Goal: Task Accomplishment & Management: Complete application form

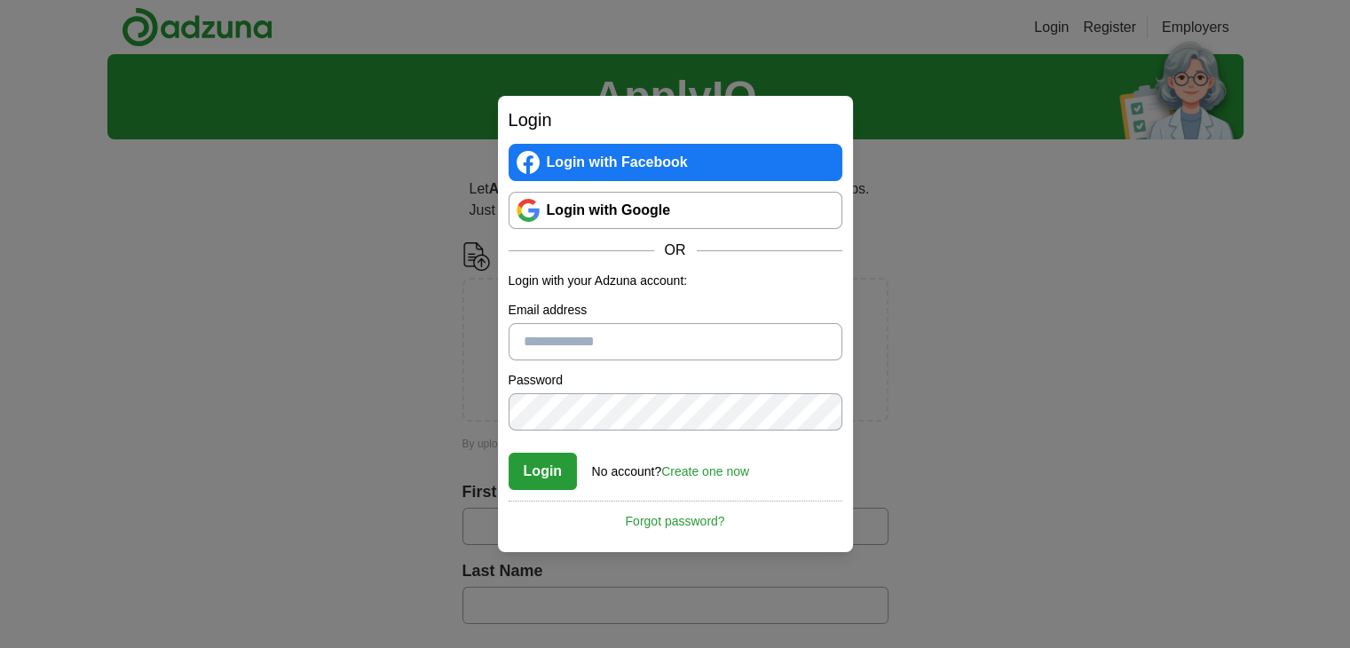
click at [641, 212] on link "Login with Google" at bounding box center [676, 210] width 334 height 37
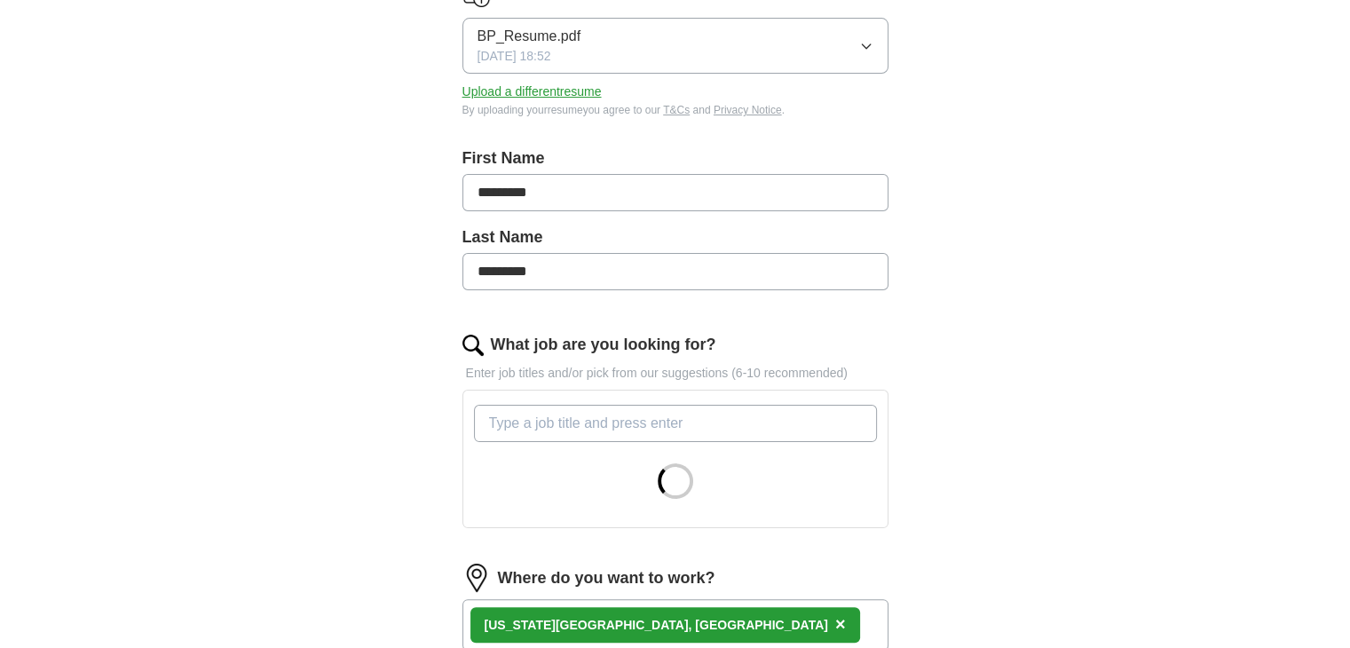
scroll to position [266, 0]
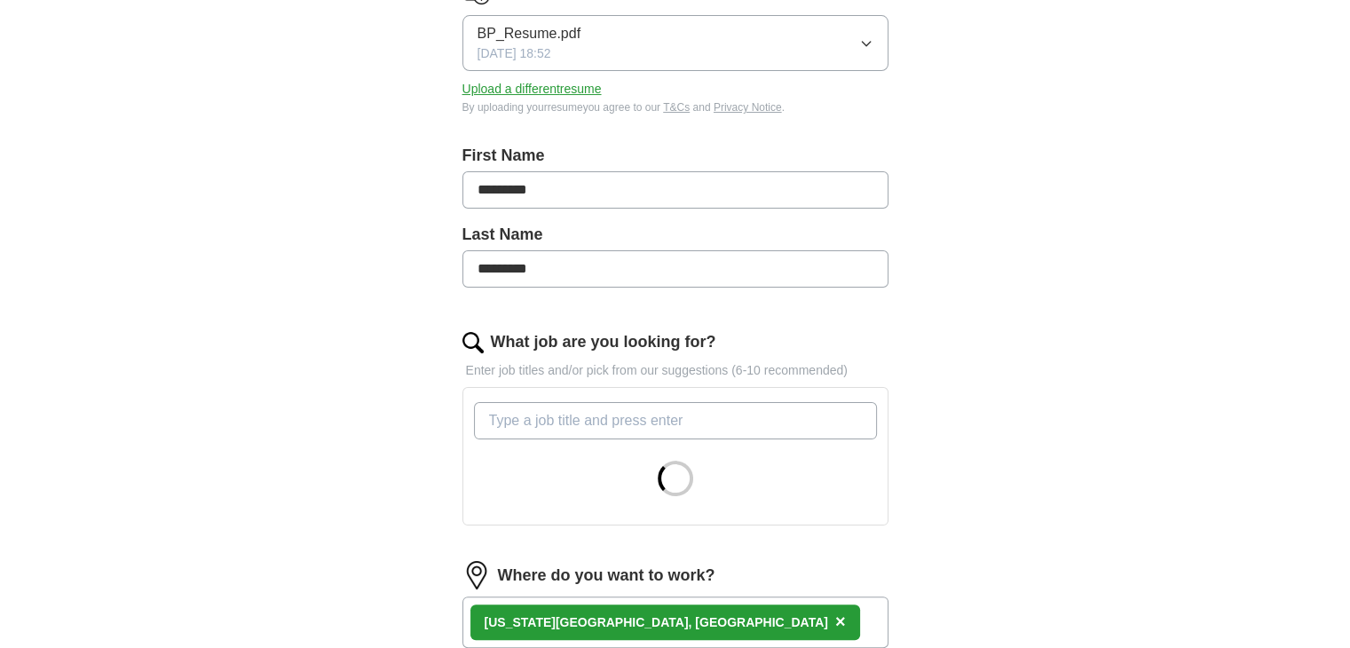
click at [554, 418] on input "What job are you looking for?" at bounding box center [675, 420] width 403 height 37
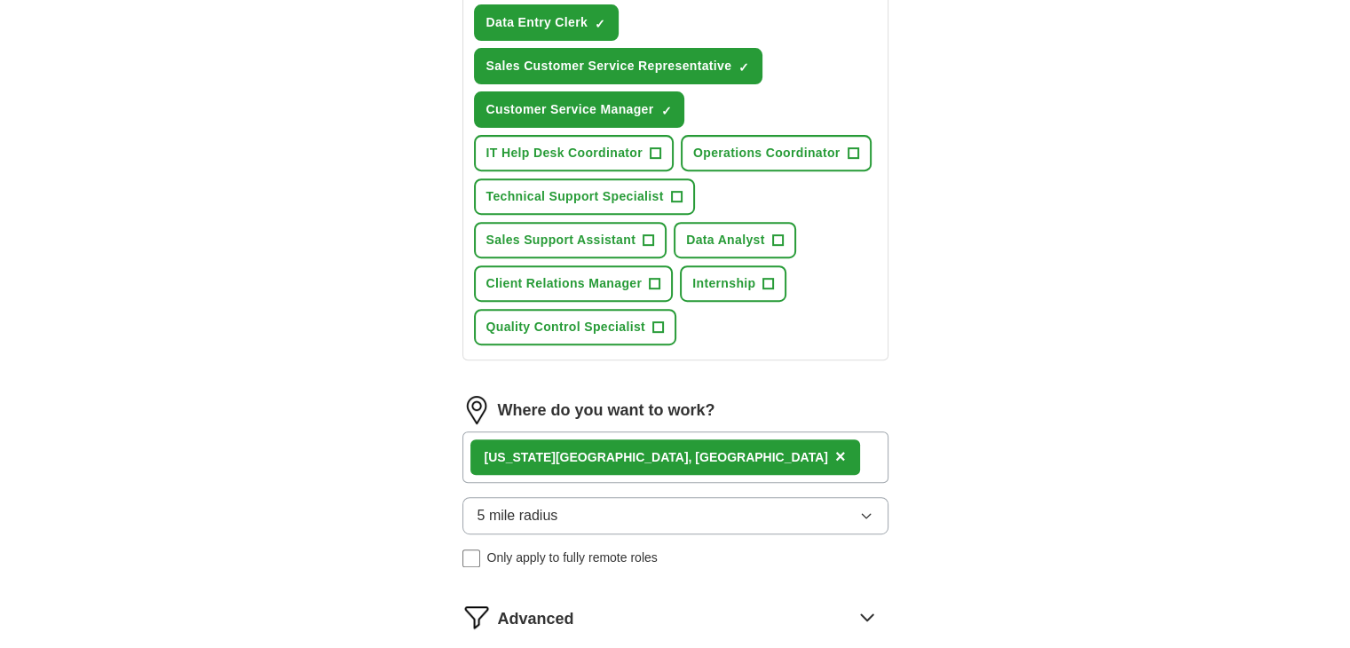
scroll to position [710, 0]
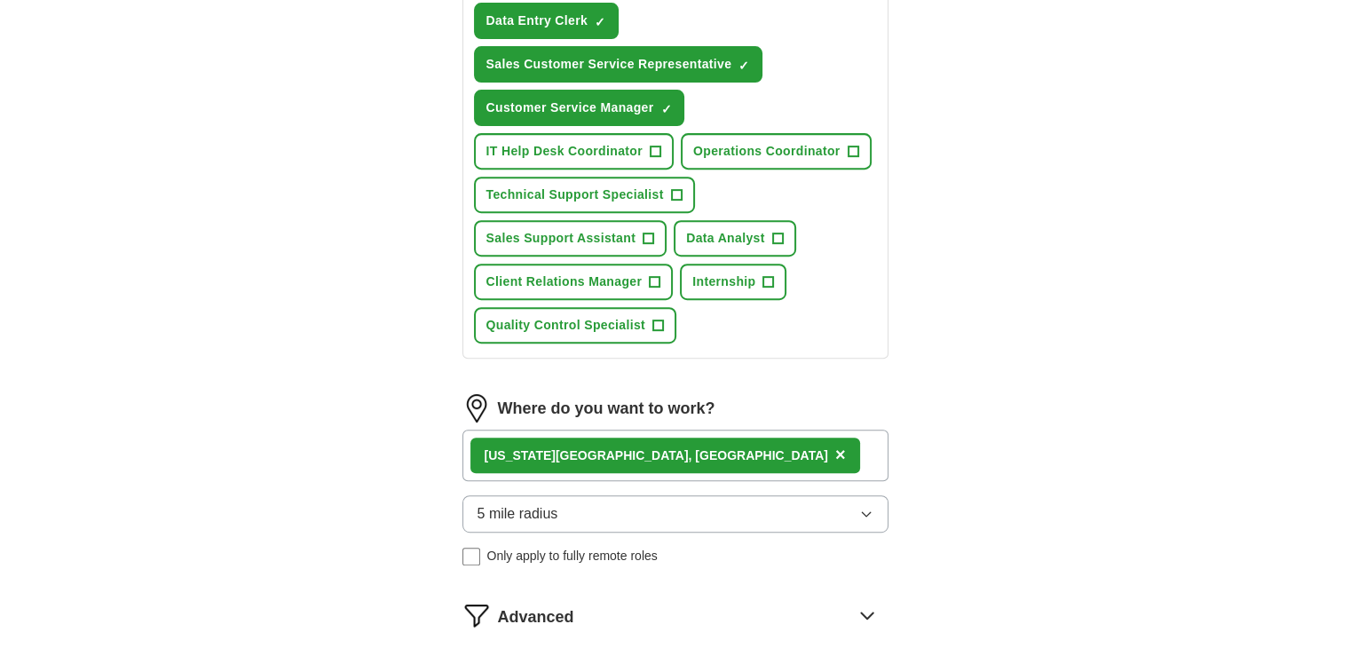
type input "remote data entry"
click at [835, 447] on span "×" at bounding box center [840, 455] width 11 height 20
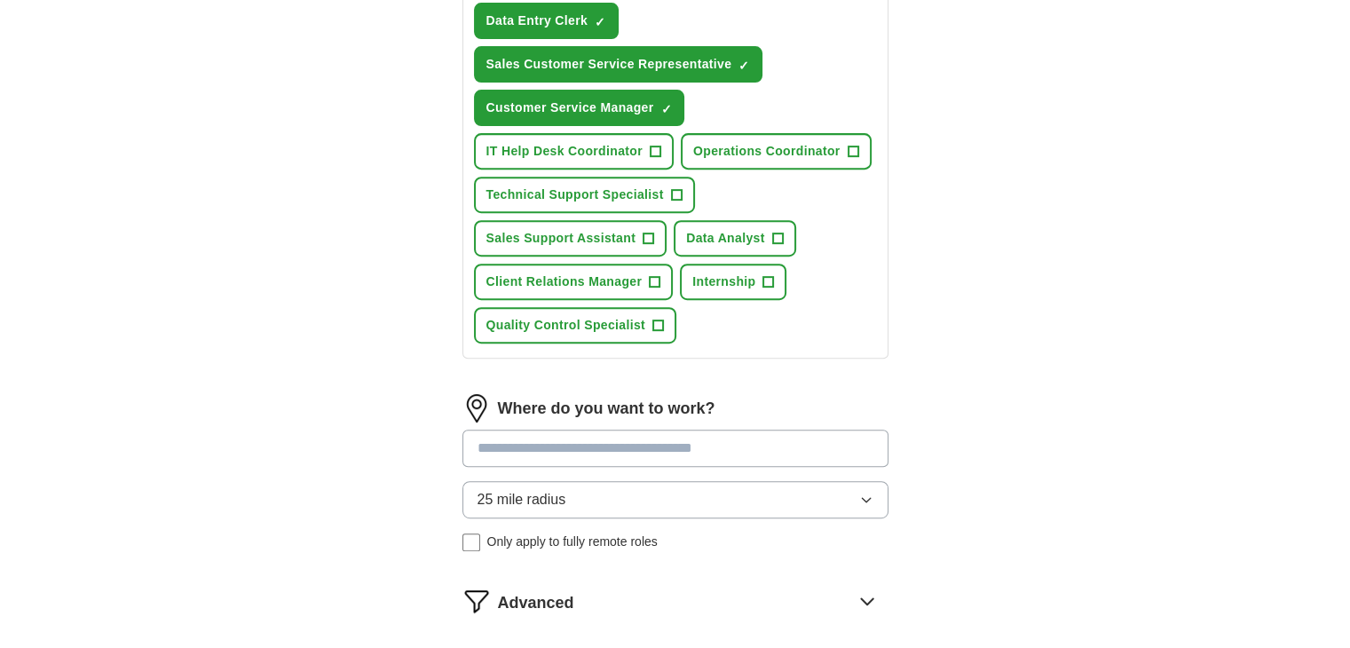
click at [602, 447] on input at bounding box center [675, 448] width 426 height 37
type input "**"
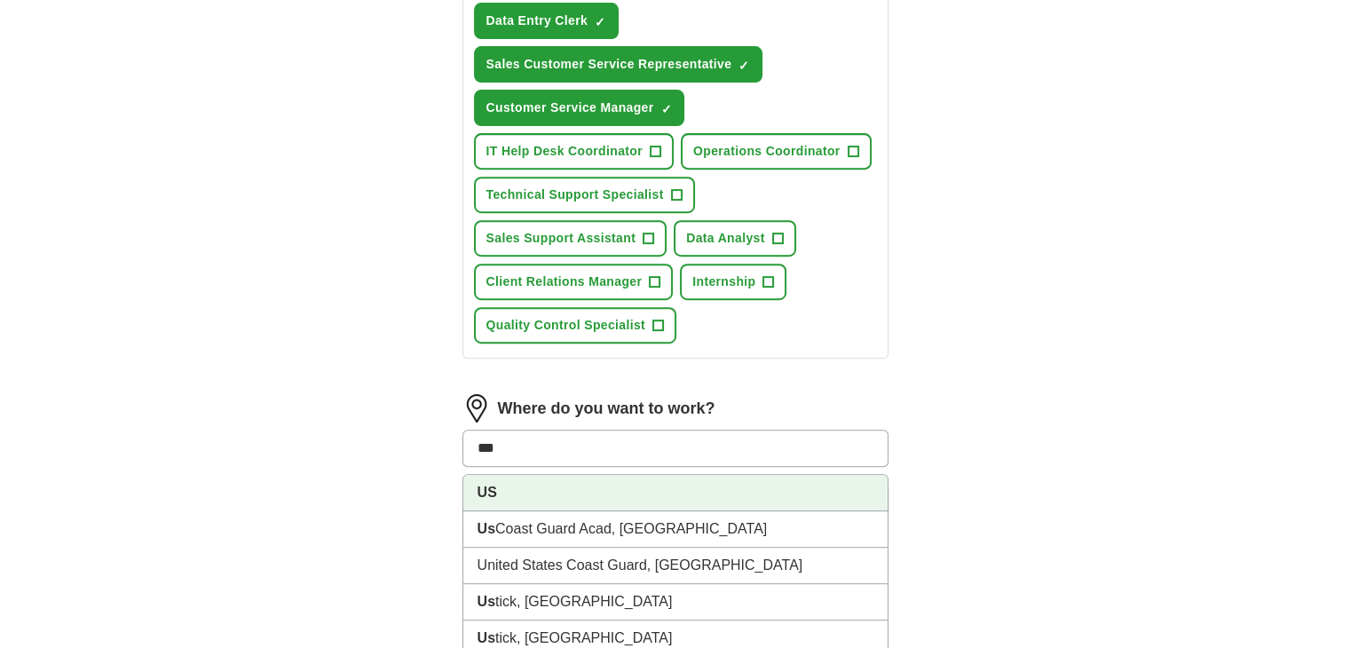
click at [507, 493] on li "US" at bounding box center [675, 493] width 424 height 36
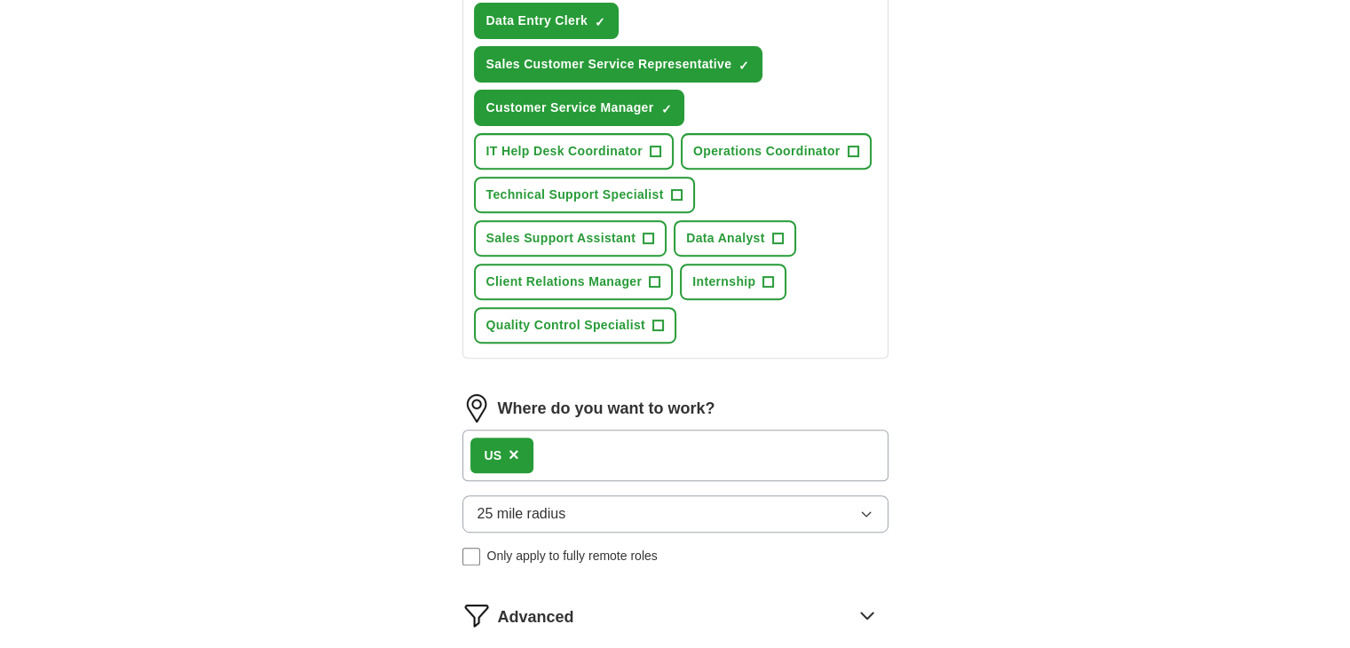
click at [872, 509] on icon "button" at bounding box center [866, 514] width 14 height 14
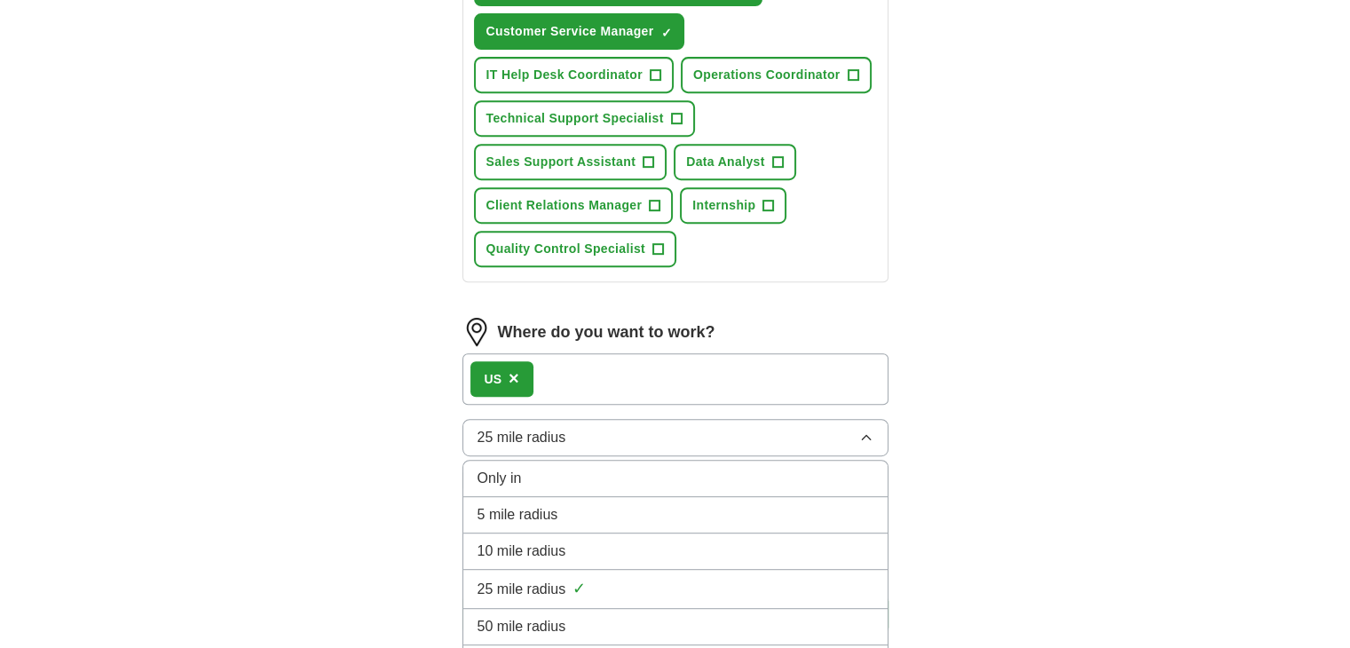
scroll to position [887, 0]
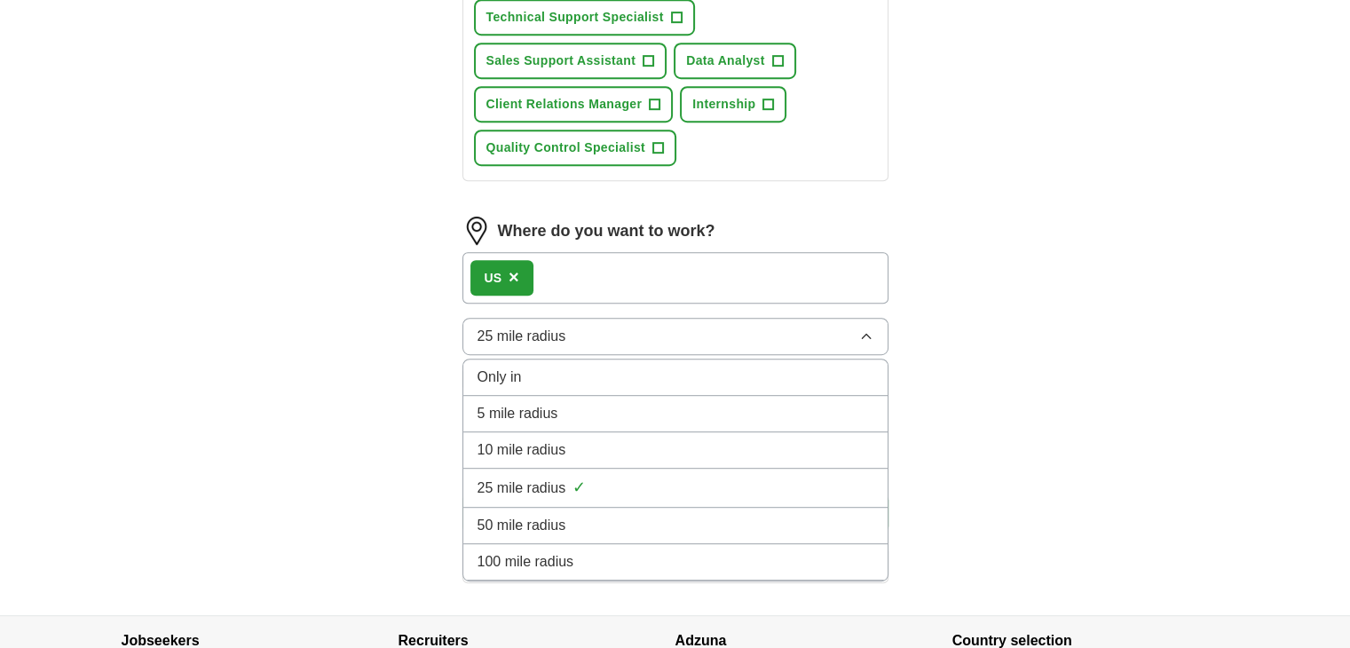
click at [572, 375] on div "Only in" at bounding box center [675, 377] width 396 height 21
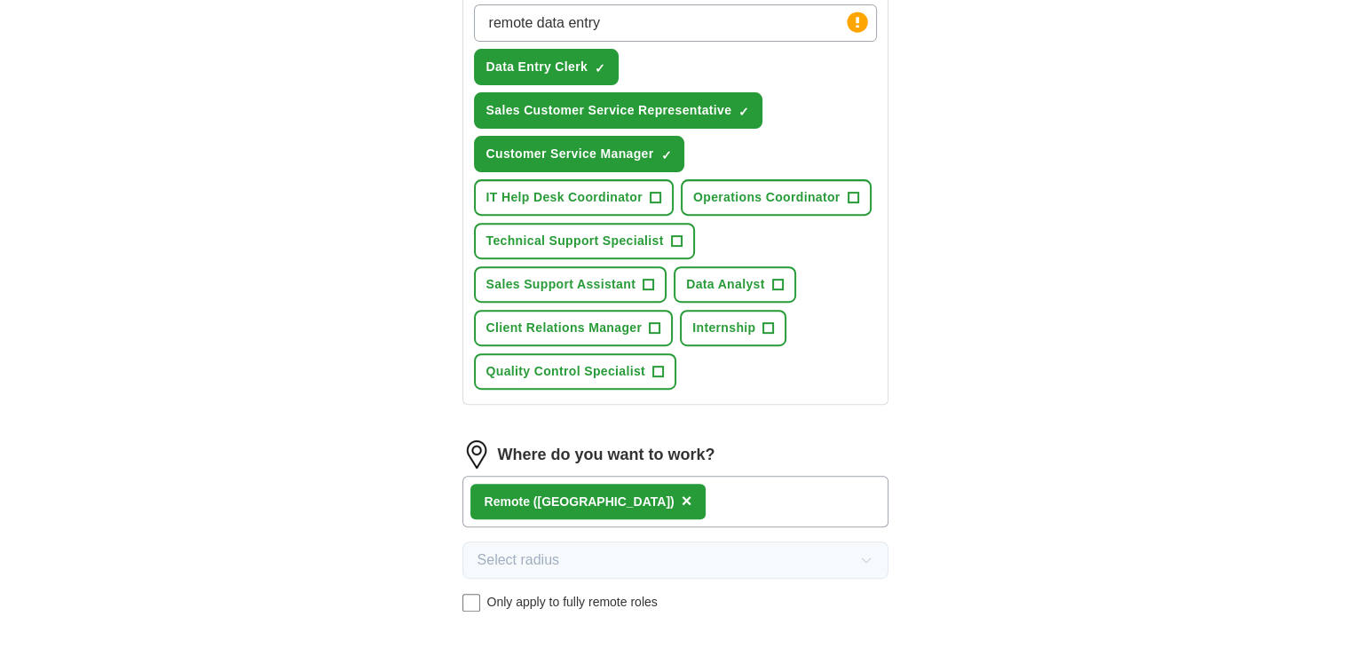
scroll to position [621, 0]
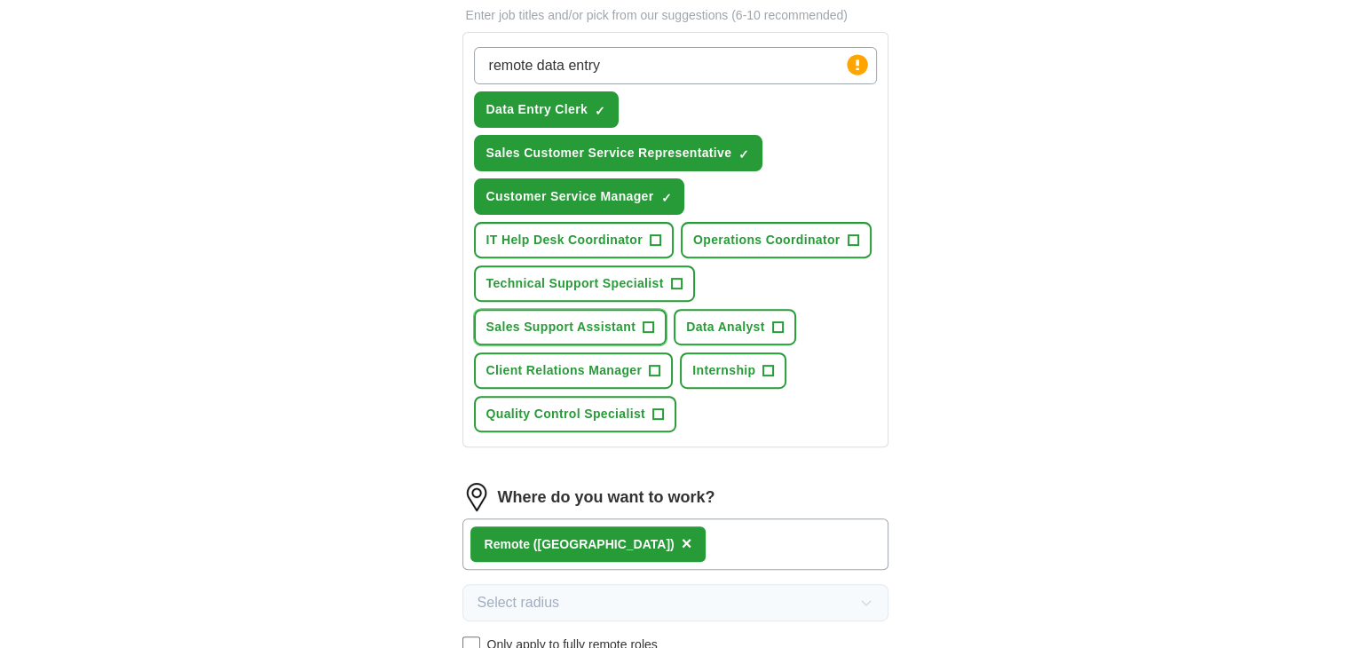
click at [540, 327] on span "Sales Support Assistant" at bounding box center [561, 327] width 150 height 19
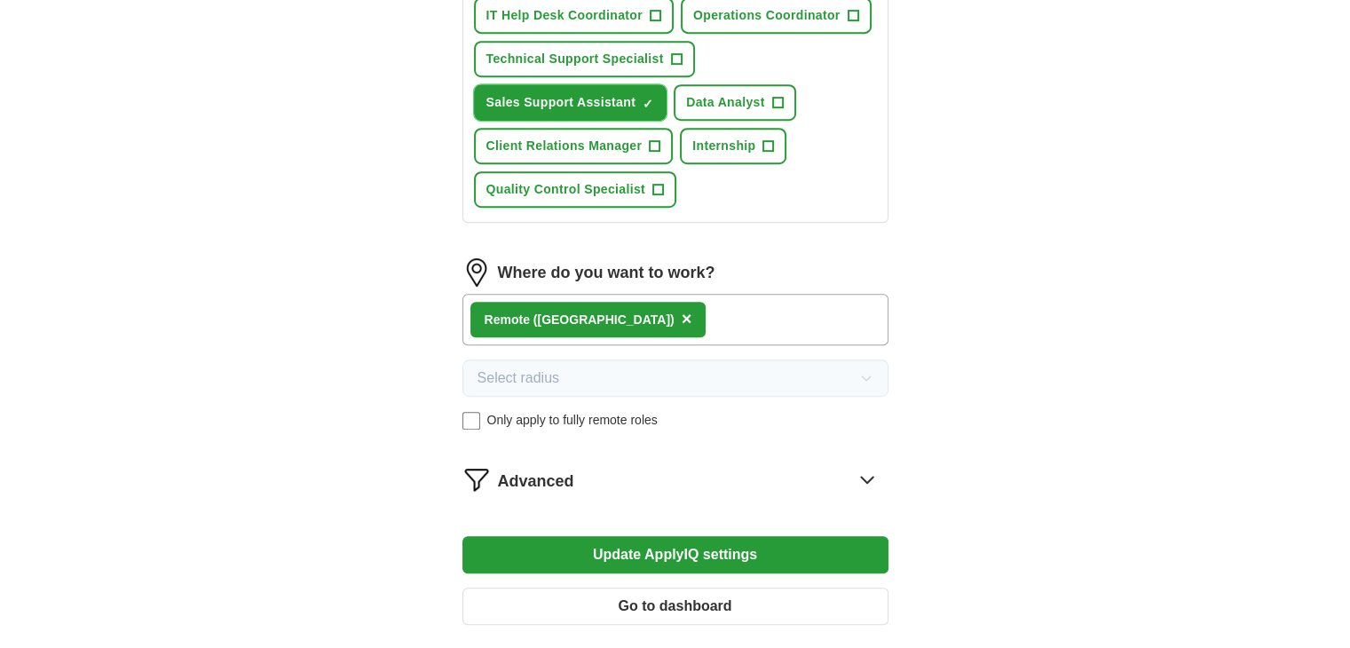
scroll to position [887, 0]
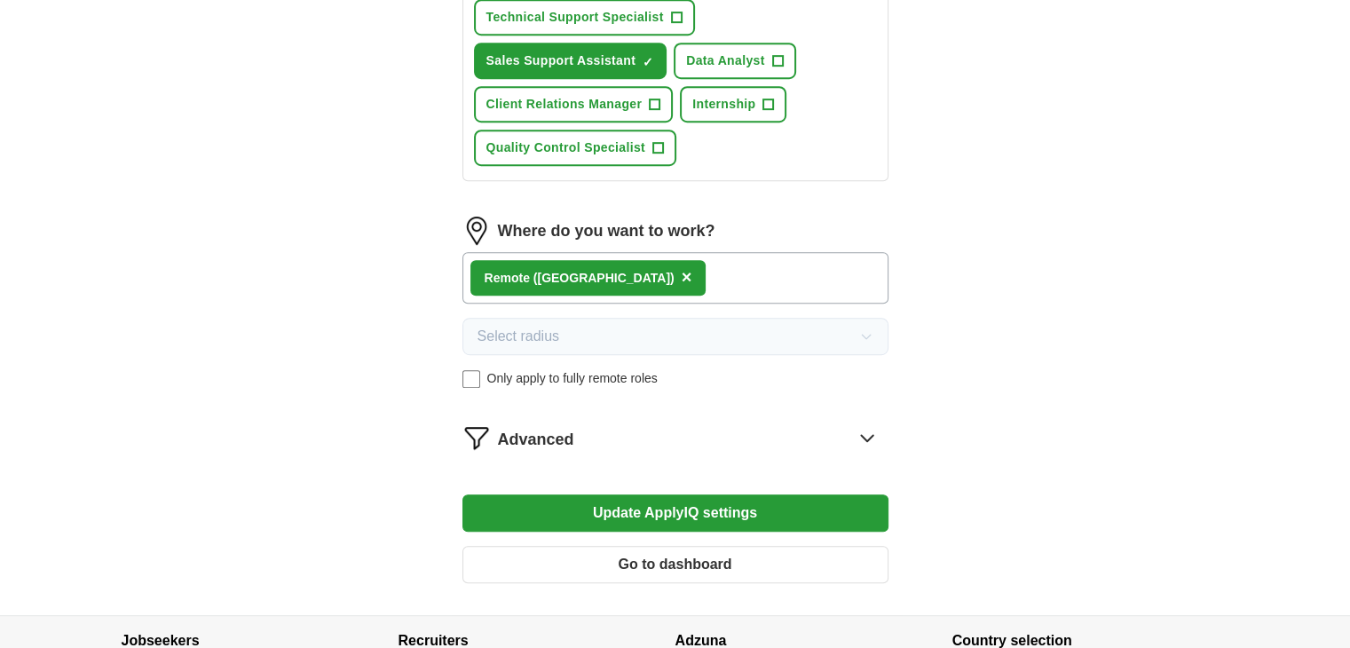
click at [692, 499] on button "Update ApplyIQ settings" at bounding box center [675, 512] width 426 height 37
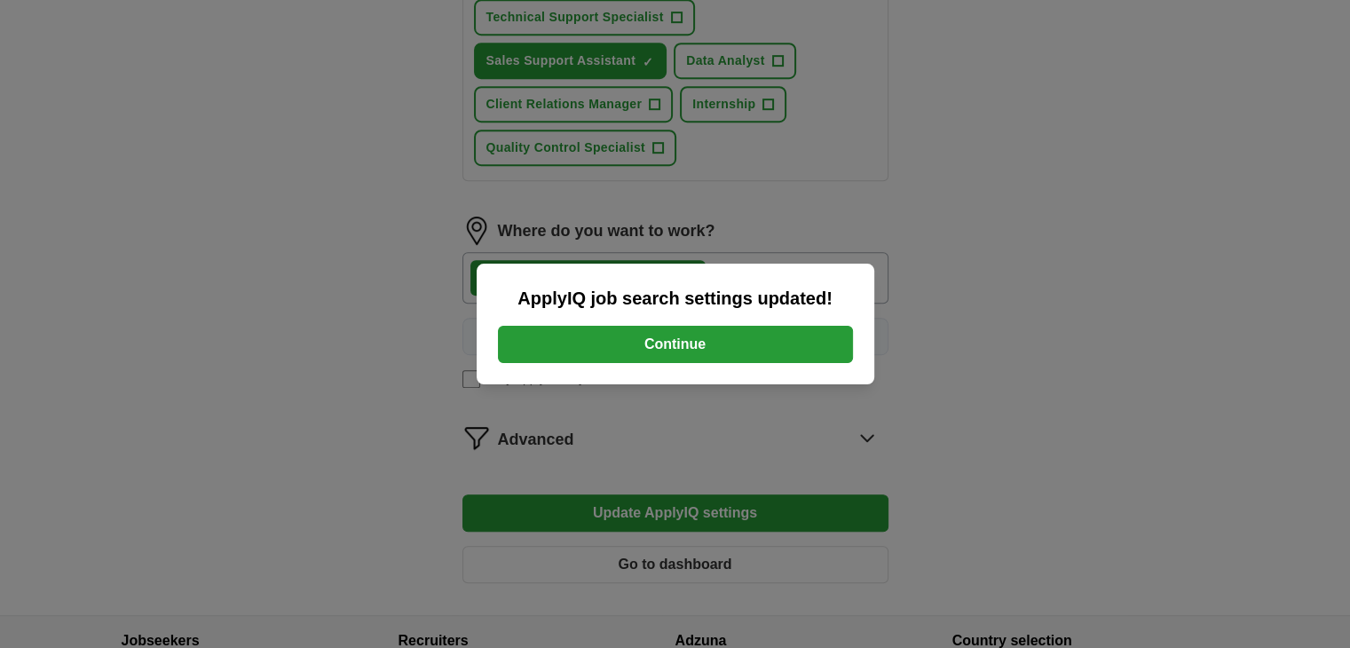
click at [697, 341] on button "Continue" at bounding box center [675, 344] width 355 height 37
